Goal: Information Seeking & Learning: Find specific fact

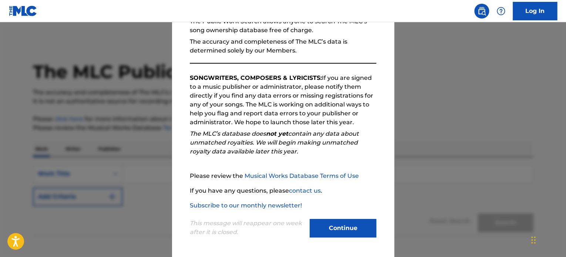
click at [333, 230] on button "Continue" at bounding box center [343, 228] width 67 height 18
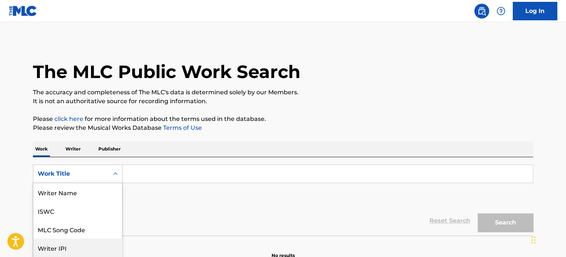
scroll to position [37, 0]
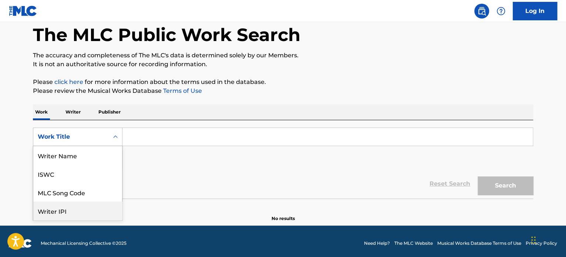
click at [92, 146] on div "8 results available. Use Up and Down to choose options, press Enter to select t…" at bounding box center [78, 137] width 90 height 18
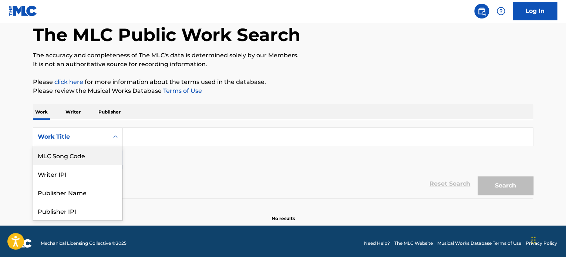
click at [76, 158] on div "MLC Song Code" at bounding box center [77, 155] width 89 height 18
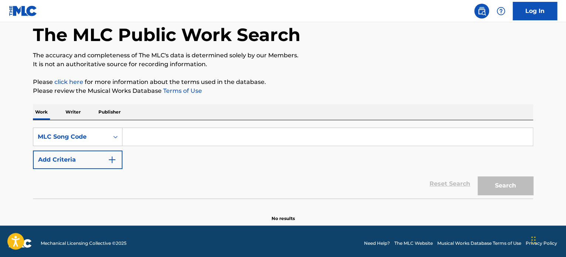
click at [139, 134] on input "Search Form" at bounding box center [327, 137] width 410 height 18
paste input "CB3SNZ"
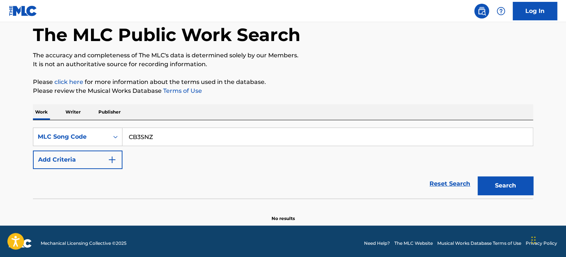
type input "CB3SNZ"
click at [499, 190] on button "Search" at bounding box center [505, 185] width 55 height 18
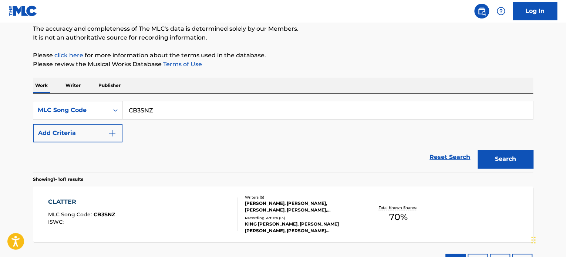
scroll to position [122, 0]
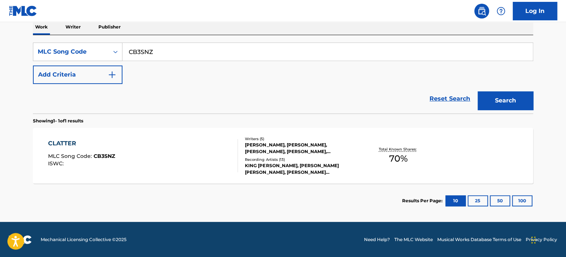
click at [63, 144] on div "CLATTER" at bounding box center [81, 143] width 67 height 9
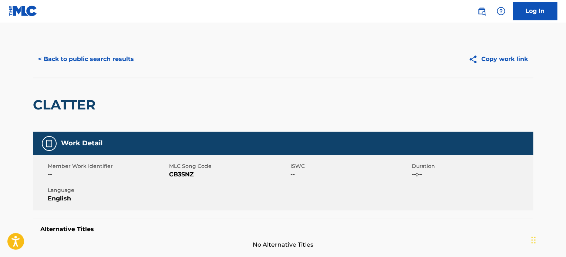
click at [111, 61] on button "< Back to public search results" at bounding box center [86, 59] width 106 height 18
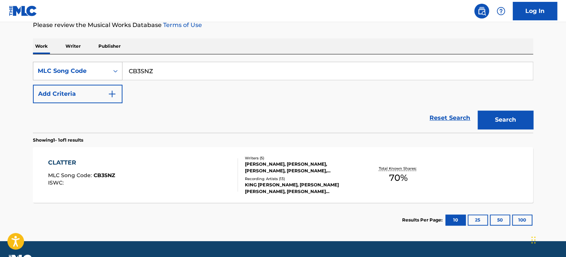
drag, startPoint x: 170, startPoint y: 68, endPoint x: 84, endPoint y: 74, distance: 86.4
click at [84, 74] on div "SearchWithCriteriac35e4999-ec6e-4334-a41c-77a2a4ebaab0 MLC Song Code CB3SNZ" at bounding box center [283, 71] width 500 height 18
paste input "BA8W0D"
type input "BA8W0D"
click at [499, 124] on button "Search" at bounding box center [505, 120] width 55 height 18
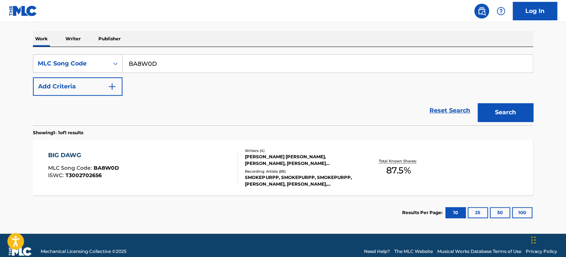
scroll to position [122, 0]
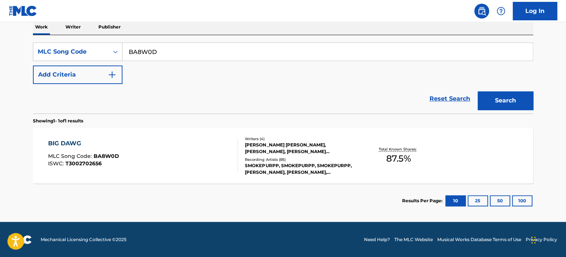
click at [68, 139] on div "BIG DAWG" at bounding box center [83, 143] width 71 height 9
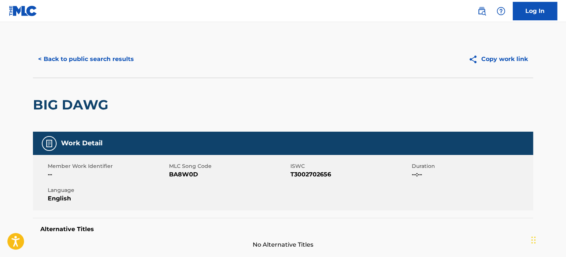
click at [102, 59] on button "< Back to public search results" at bounding box center [86, 59] width 106 height 18
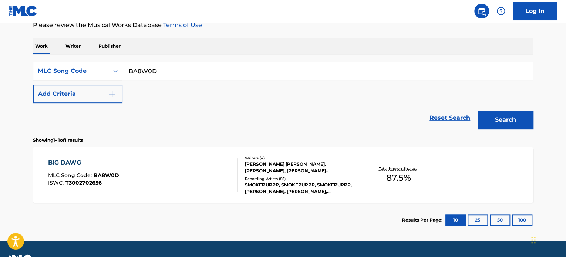
drag, startPoint x: 173, startPoint y: 77, endPoint x: 87, endPoint y: 71, distance: 86.8
click at [87, 71] on div "SearchWithCriteriac35e4999-ec6e-4334-a41c-77a2a4ebaab0 MLC Song Code BA8W0D" at bounding box center [283, 71] width 500 height 18
click at [498, 121] on button "Search" at bounding box center [505, 120] width 55 height 18
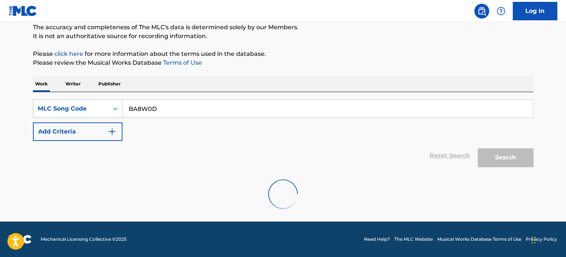
scroll to position [65, 0]
drag, startPoint x: 180, startPoint y: 109, endPoint x: 110, endPoint y: 107, distance: 69.9
click at [110, 107] on div "SearchWithCriteriac35e4999-ec6e-4334-a41c-77a2a4ebaab0 MLC Song Code BA8W0D" at bounding box center [283, 109] width 500 height 18
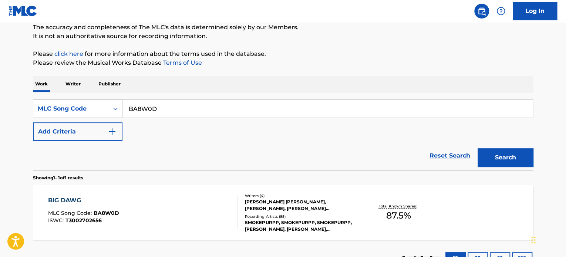
drag, startPoint x: 213, startPoint y: 110, endPoint x: 104, endPoint y: 103, distance: 109.7
click at [104, 103] on div "SearchWithCriteriac35e4999-ec6e-4334-a41c-77a2a4ebaab0 MLC Song Code BA8W0D" at bounding box center [283, 109] width 500 height 18
paste input "X4900E"
type input "X4900E"
click at [487, 163] on button "Search" at bounding box center [505, 157] width 55 height 18
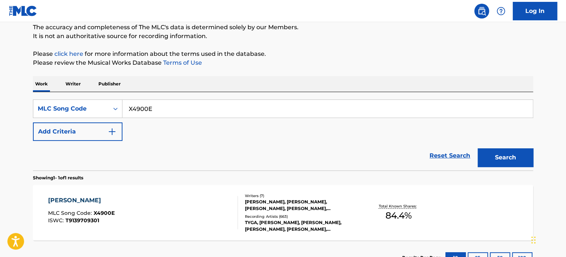
click at [65, 198] on div "[PERSON_NAME]" at bounding box center [81, 200] width 67 height 9
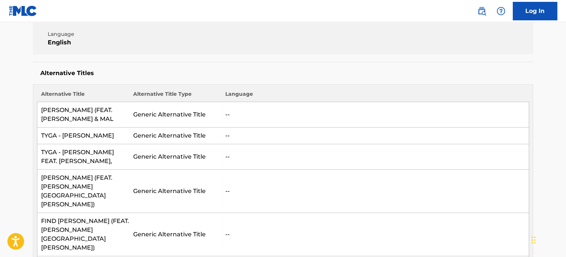
scroll to position [74, 0]
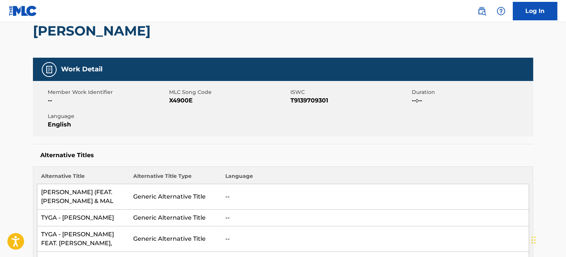
click at [189, 100] on span "X4900E" at bounding box center [228, 100] width 119 height 9
copy span "X4900E"
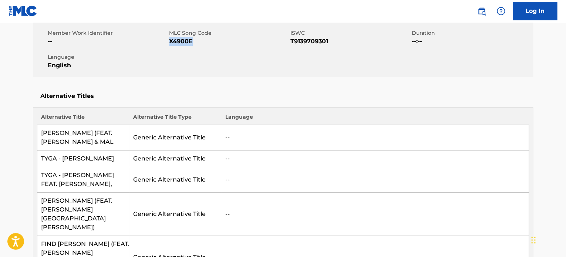
scroll to position [0, 0]
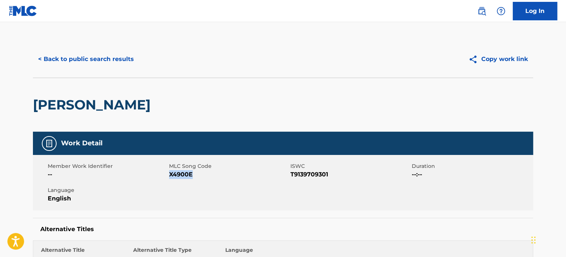
click at [71, 55] on button "< Back to public search results" at bounding box center [86, 59] width 106 height 18
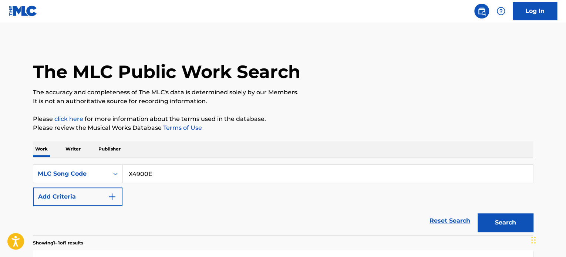
scroll to position [65, 0]
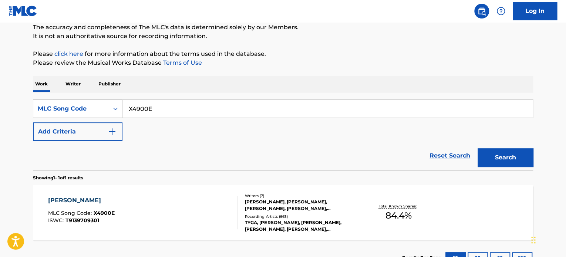
drag, startPoint x: 164, startPoint y: 108, endPoint x: 104, endPoint y: 107, distance: 60.7
click at [104, 107] on div "SearchWithCriteriac35e4999-ec6e-4334-a41c-77a2a4ebaab0 MLC Song Code X4900E" at bounding box center [283, 109] width 500 height 18
paste input "PE8YJH"
type input "PE8YJH"
click at [509, 163] on button "Search" at bounding box center [505, 157] width 55 height 18
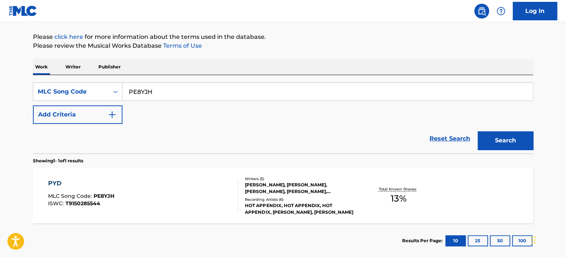
scroll to position [122, 0]
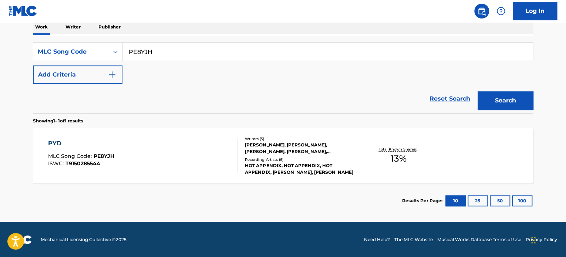
click at [63, 142] on div "PYD" at bounding box center [81, 143] width 66 height 9
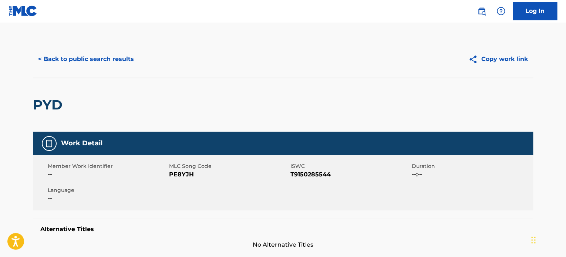
click at [72, 64] on button "< Back to public search results" at bounding box center [86, 59] width 106 height 18
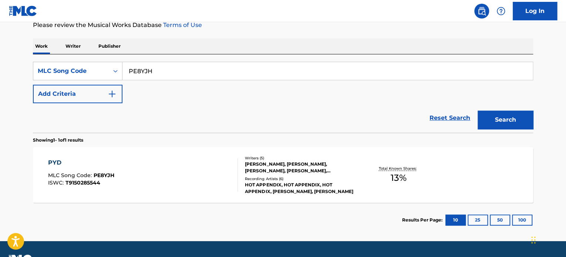
click at [139, 72] on input "PE8YJH" at bounding box center [327, 71] width 410 height 18
paste input "V81BW"
type input "PV81BW"
click at [515, 120] on button "Search" at bounding box center [505, 120] width 55 height 18
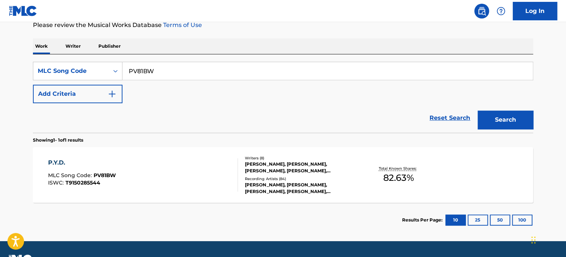
click at [53, 162] on div "P.Y.D." at bounding box center [82, 162] width 68 height 9
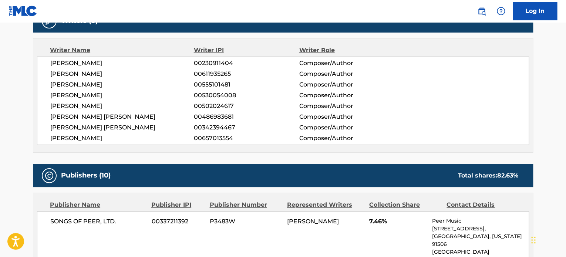
scroll to position [296, 0]
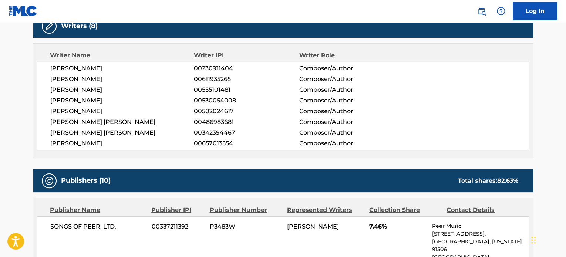
click at [512, 122] on div "[PERSON_NAME] [PERSON_NAME] 00486983681 Composer/Author" at bounding box center [289, 122] width 478 height 9
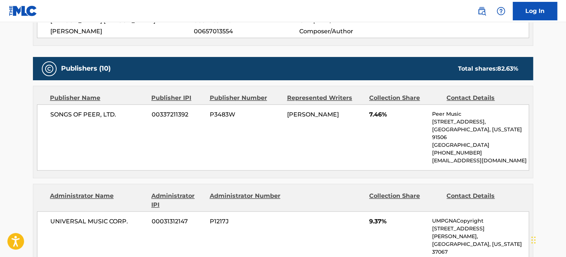
scroll to position [368, 0]
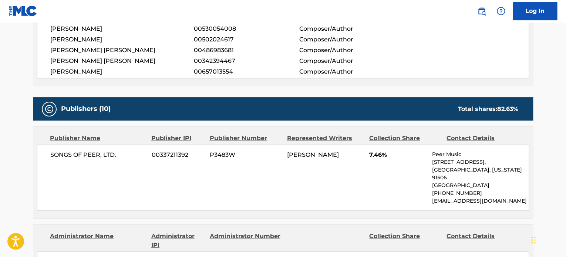
click at [91, 163] on div "SONGS OF PEER, LTD. 00337211392 P3483W [PERSON_NAME] 7.46% Peer Music [STREET_A…" at bounding box center [283, 178] width 492 height 66
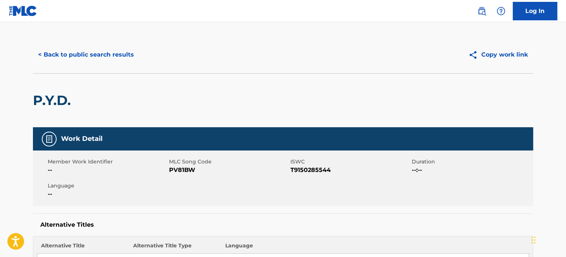
scroll to position [0, 0]
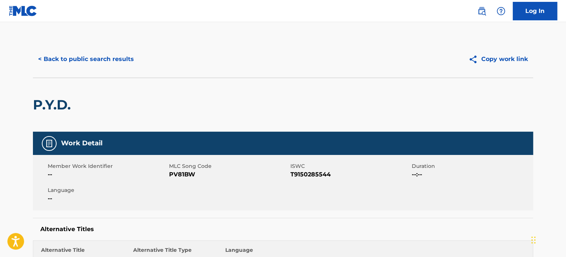
click at [177, 173] on span "PV81BW" at bounding box center [228, 174] width 119 height 9
copy span "PV81BW"
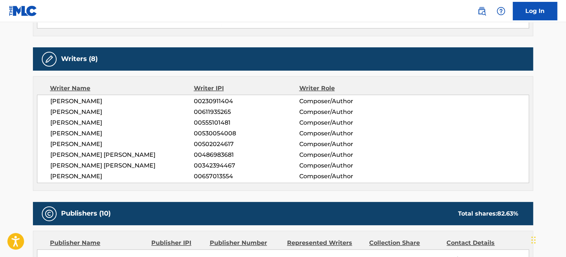
scroll to position [256, 0]
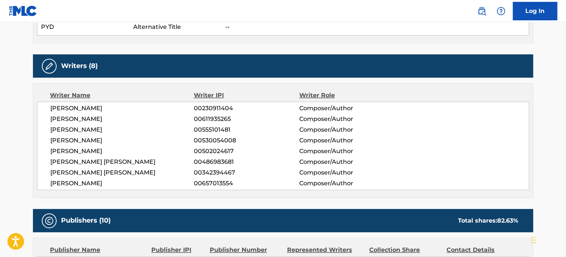
click at [317, 187] on div "[PERSON_NAME] 00230911404 Composer/Author [PERSON_NAME] 00611935265 Composer/Au…" at bounding box center [283, 146] width 492 height 88
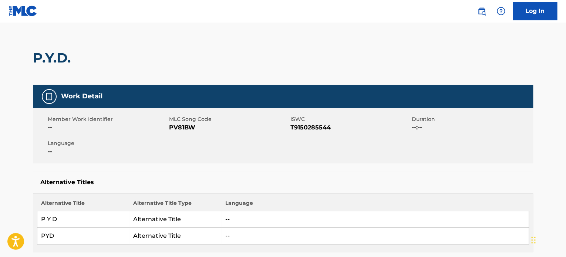
scroll to position [0, 0]
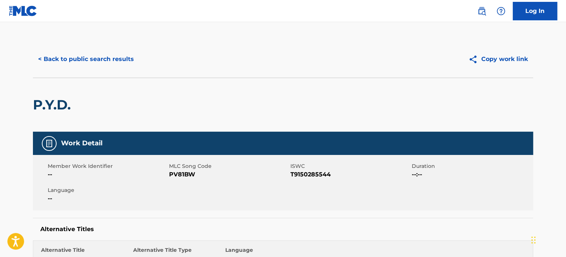
click at [91, 57] on button "< Back to public search results" at bounding box center [86, 59] width 106 height 18
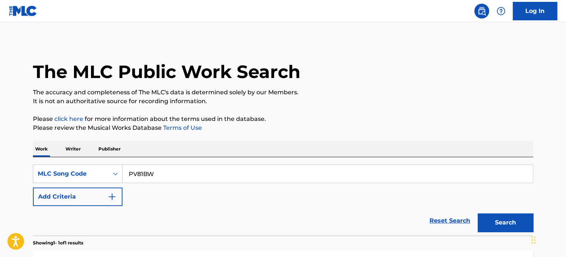
scroll to position [103, 0]
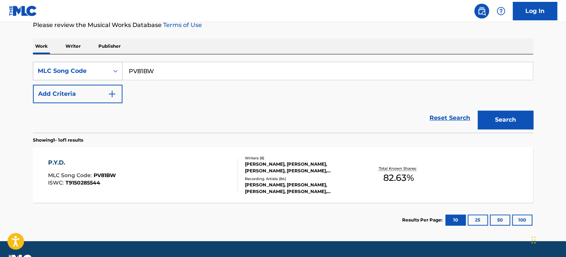
drag, startPoint x: 161, startPoint y: 71, endPoint x: 103, endPoint y: 69, distance: 58.1
click at [103, 69] on div "SearchWithCriteriac35e4999-ec6e-4334-a41c-77a2a4ebaab0 MLC Song Code PV81BW" at bounding box center [283, 71] width 500 height 18
paste input "TD172T"
type input "TD172T"
click at [508, 120] on button "Search" at bounding box center [505, 120] width 55 height 18
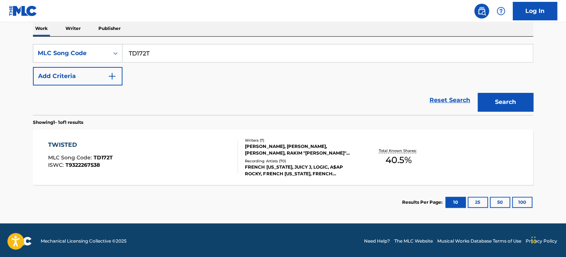
scroll to position [122, 0]
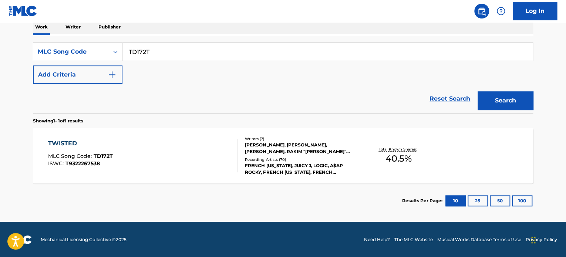
click at [64, 139] on div "TWISTED" at bounding box center [80, 143] width 65 height 9
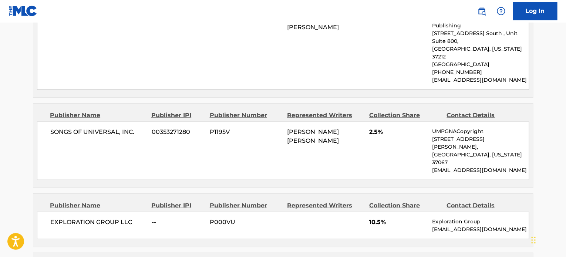
scroll to position [888, 0]
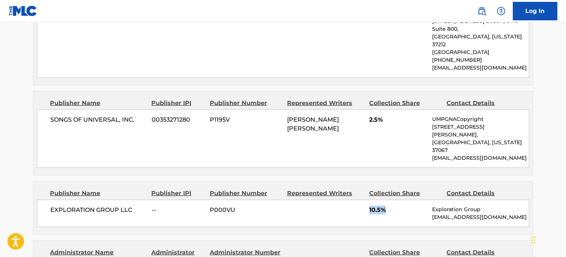
drag, startPoint x: 388, startPoint y: 131, endPoint x: 367, endPoint y: 129, distance: 20.4
click at [367, 200] on div "EXPLORATION GROUP LLC -- P000VU 10.5% Exploration Group [EMAIL_ADDRESS][DOMAIN_…" at bounding box center [283, 213] width 492 height 27
copy span "10.5%"
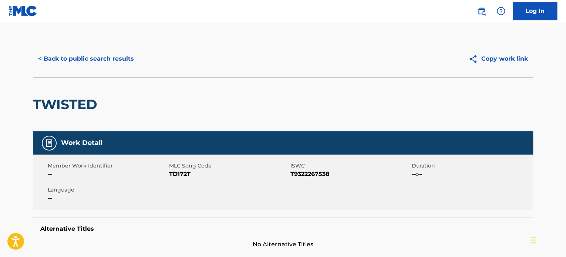
scroll to position [0, 0]
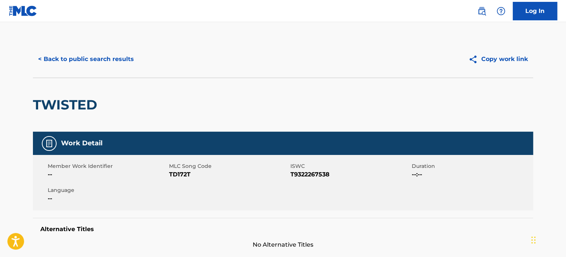
click at [83, 62] on button "< Back to public search results" at bounding box center [86, 59] width 106 height 18
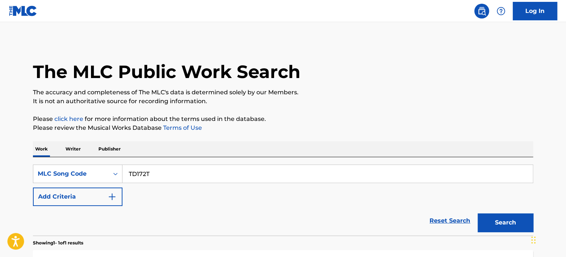
scroll to position [103, 0]
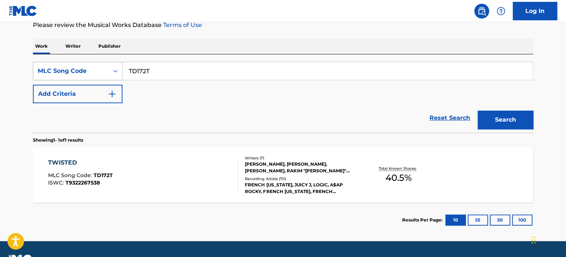
drag, startPoint x: 162, startPoint y: 71, endPoint x: 86, endPoint y: 70, distance: 75.8
click at [86, 70] on div "SearchWithCriteriac35e4999-ec6e-4334-a41c-77a2a4ebaab0 MLC Song Code TD172T" at bounding box center [283, 71] width 500 height 18
paste input "3004611563"
type input "T3004611563"
click at [82, 72] on div "MLC Song Code" at bounding box center [71, 71] width 67 height 9
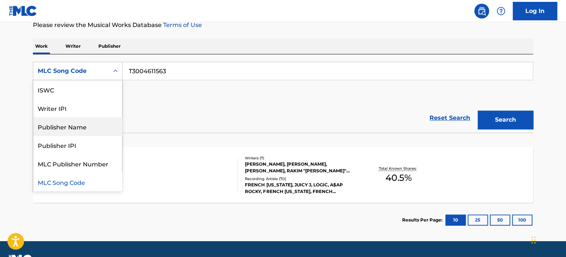
scroll to position [0, 0]
click at [58, 129] on div "ISWC" at bounding box center [77, 126] width 89 height 18
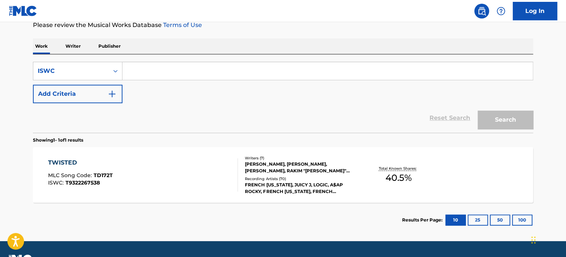
click at [166, 69] on input "Search Form" at bounding box center [327, 71] width 410 height 18
paste input "T3004611563"
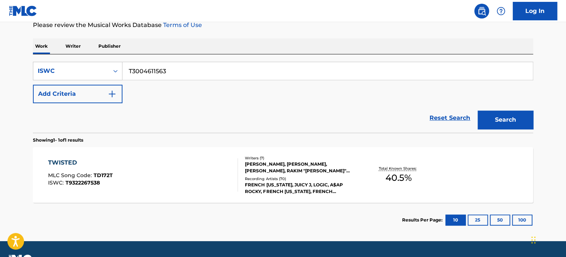
type input "T3004611563"
click at [508, 118] on button "Search" at bounding box center [505, 120] width 55 height 18
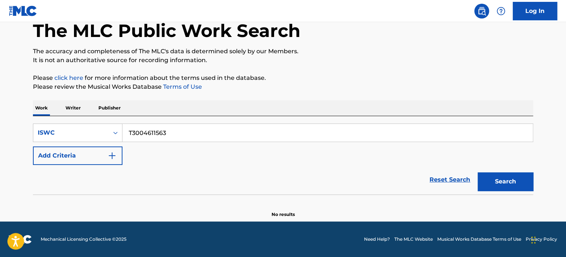
scroll to position [41, 0]
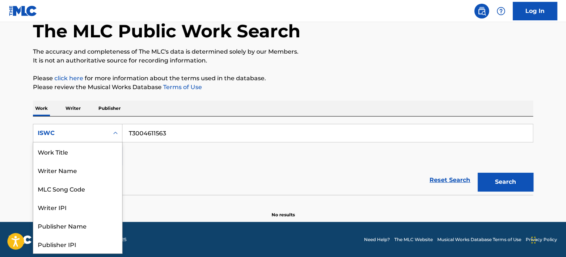
click at [85, 132] on div "ISWC" at bounding box center [71, 133] width 67 height 9
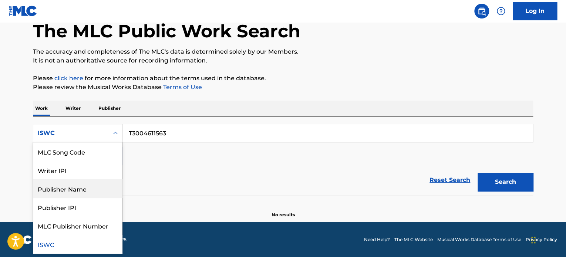
scroll to position [0, 0]
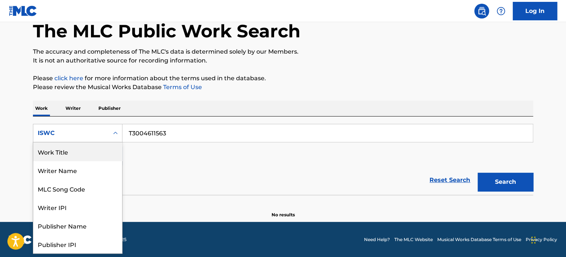
click at [53, 155] on div "Work Title" at bounding box center [77, 151] width 89 height 18
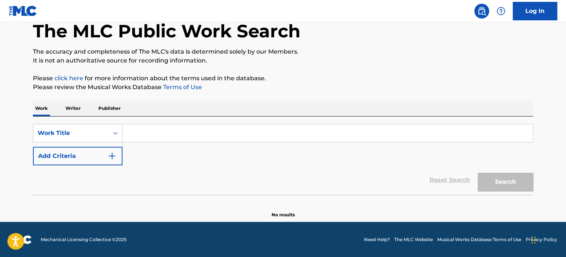
click at [138, 134] on input "Search Form" at bounding box center [327, 133] width 410 height 18
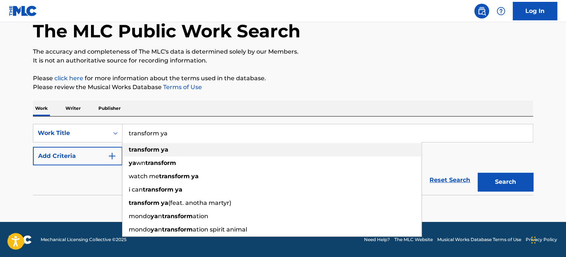
type input "transform ya"
click at [164, 152] on strong "ya" at bounding box center [164, 149] width 7 height 7
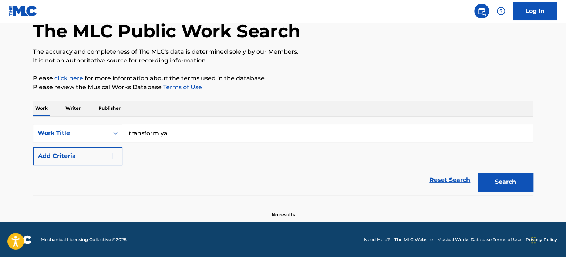
drag, startPoint x: 200, startPoint y: 132, endPoint x: 114, endPoint y: 133, distance: 86.9
click at [114, 133] on div "SearchWithCriteriac7320631-5170-41b6-99ea-9f917f3c99a6 Work Title transform ya" at bounding box center [283, 133] width 500 height 18
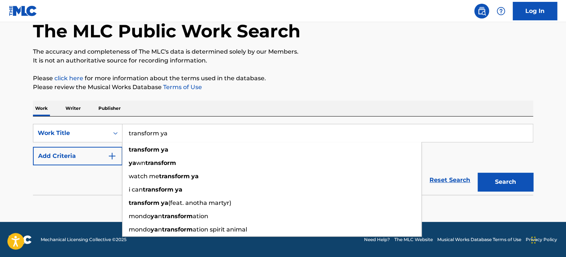
click at [188, 105] on div "Work Writer Publisher" at bounding box center [283, 109] width 500 height 16
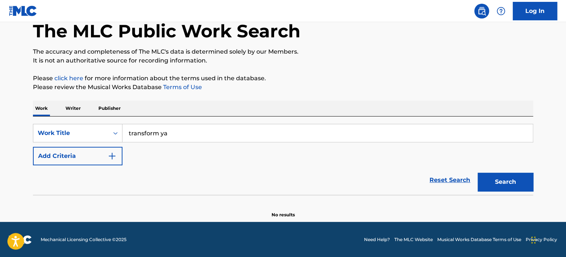
click at [98, 151] on button "Add Criteria" at bounding box center [78, 156] width 90 height 18
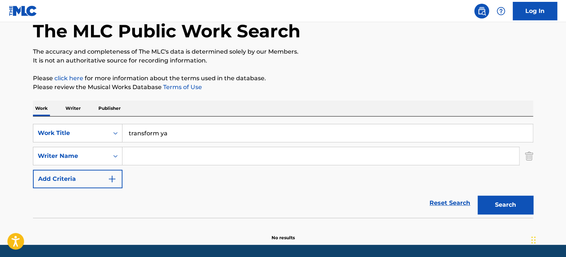
click at [155, 148] on input "Search Form" at bounding box center [320, 156] width 397 height 18
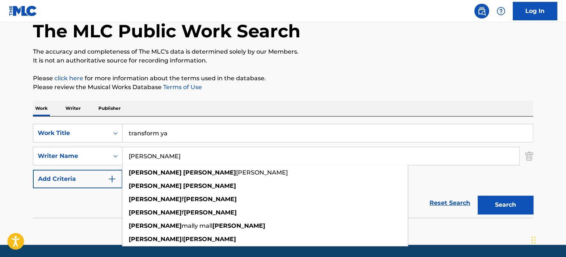
type input "[PERSON_NAME]"
click at [510, 199] on button "Search" at bounding box center [505, 205] width 55 height 18
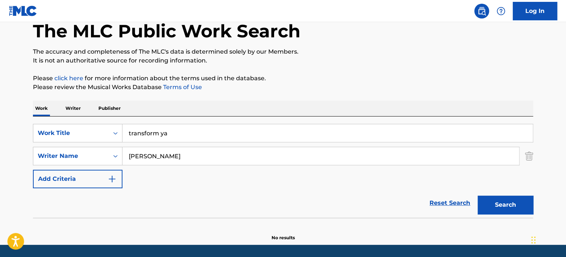
click at [169, 131] on input "transform ya" at bounding box center [327, 133] width 410 height 18
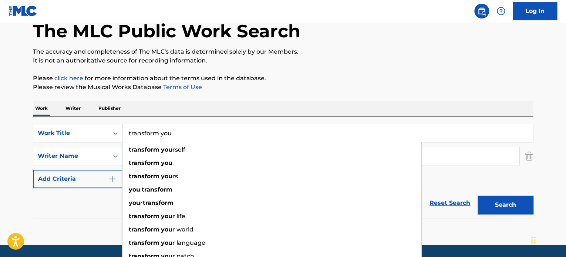
type input "transform you"
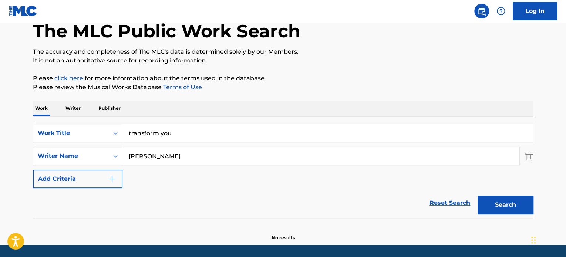
click at [502, 200] on button "Search" at bounding box center [505, 205] width 55 height 18
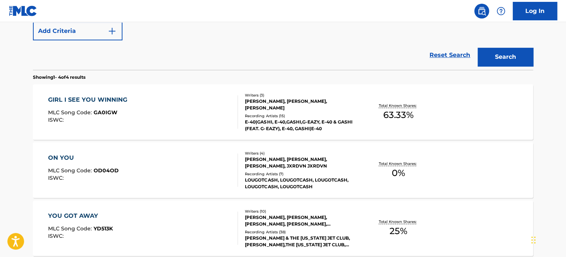
scroll to position [319, 0]
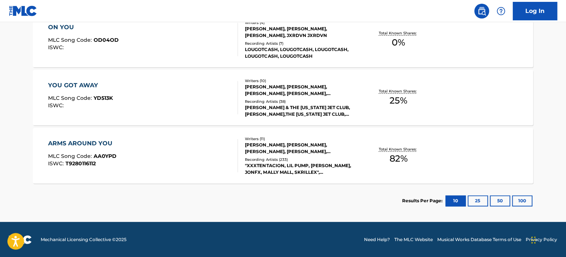
click at [77, 145] on div "ARMS AROUND YOU" at bounding box center [82, 143] width 68 height 9
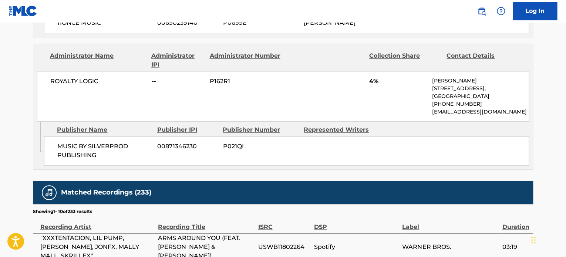
scroll to position [1849, 0]
